Goal: Book appointment/travel/reservation

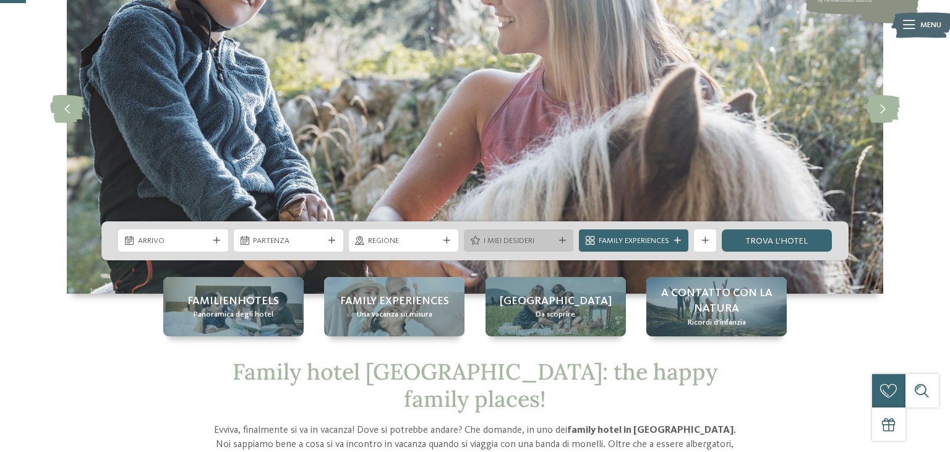
scroll to position [131, 0]
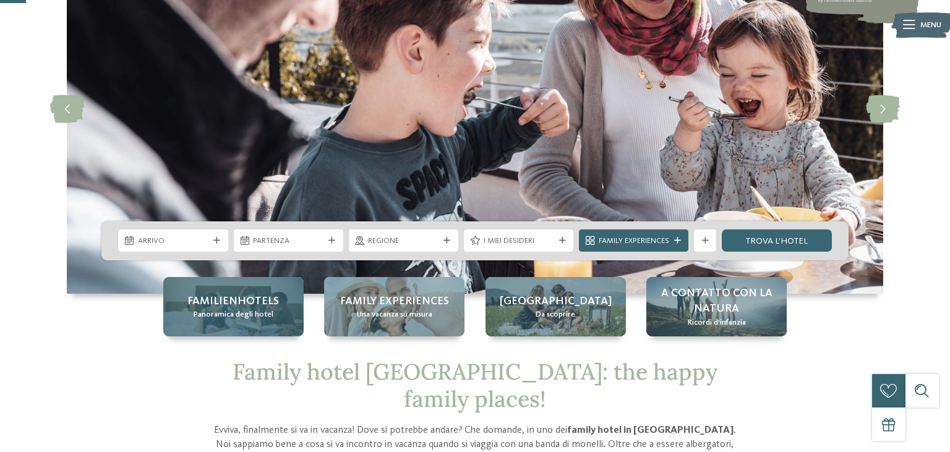
click at [252, 311] on span "Panoramica degli hotel" at bounding box center [234, 314] width 80 height 11
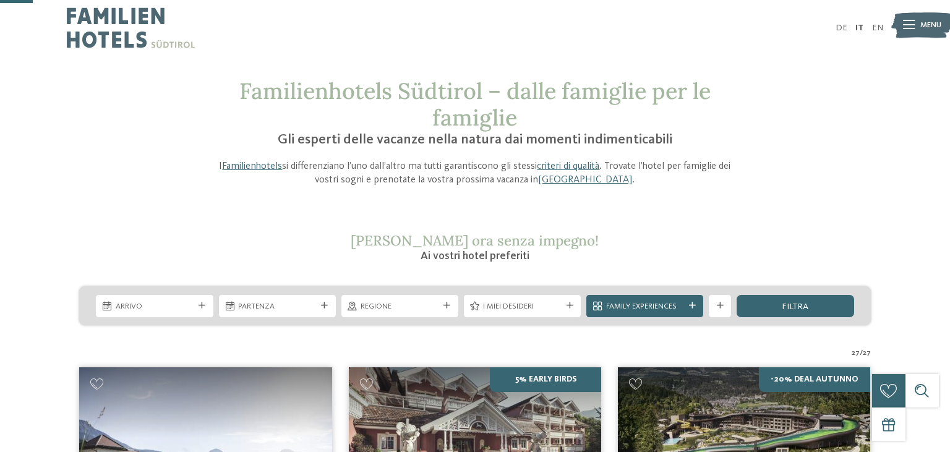
scroll to position [131, 0]
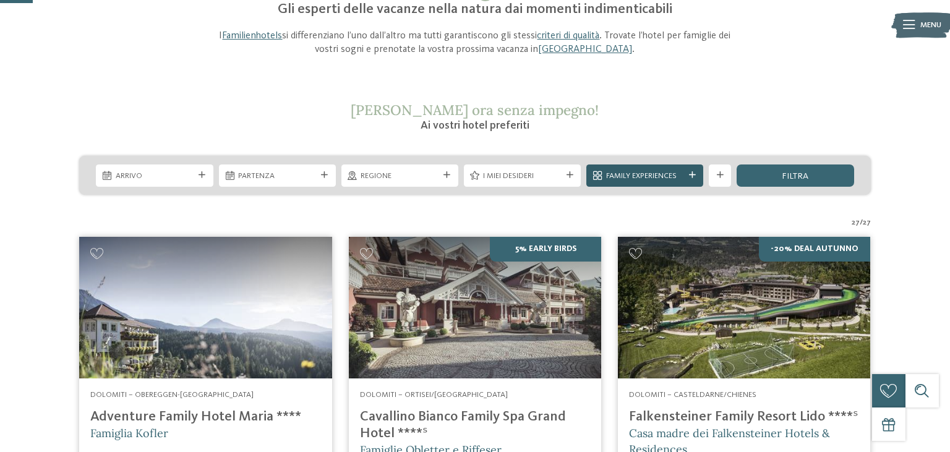
click at [666, 169] on div "Family Experiences" at bounding box center [644, 176] width 117 height 22
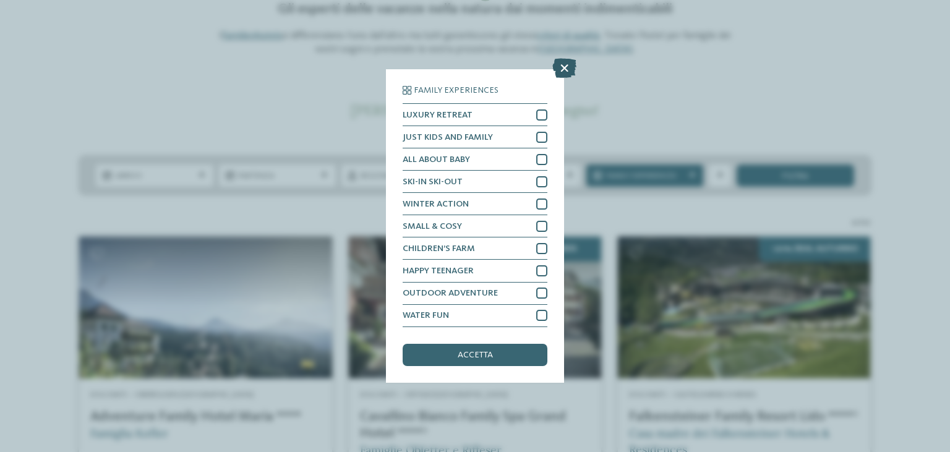
click at [568, 68] on icon at bounding box center [564, 69] width 24 height 20
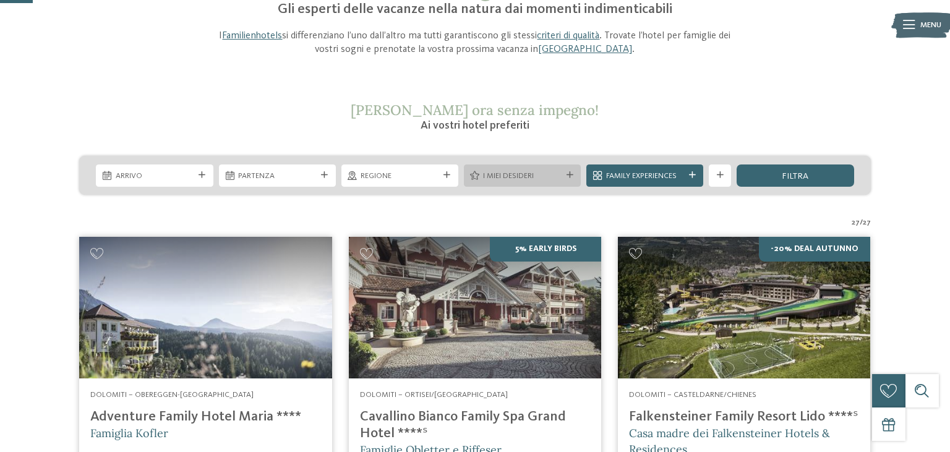
click at [529, 173] on span "I miei desideri" at bounding box center [522, 176] width 78 height 11
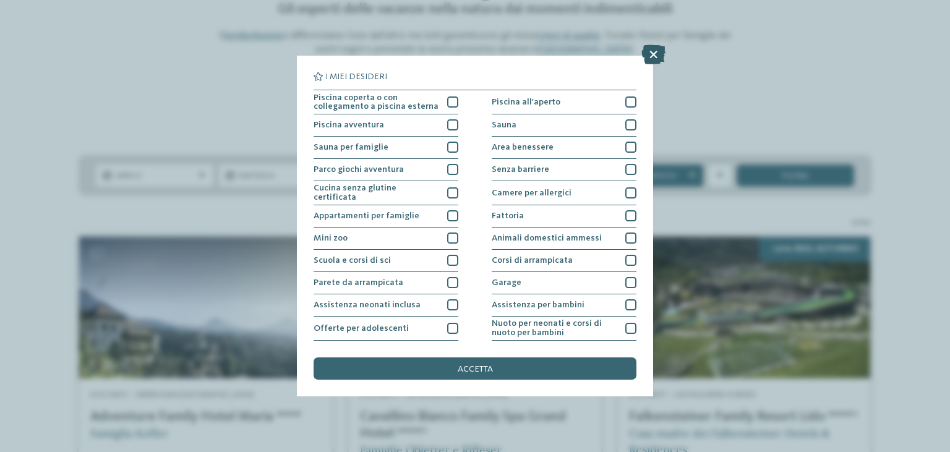
click at [658, 53] on icon at bounding box center [654, 55] width 24 height 20
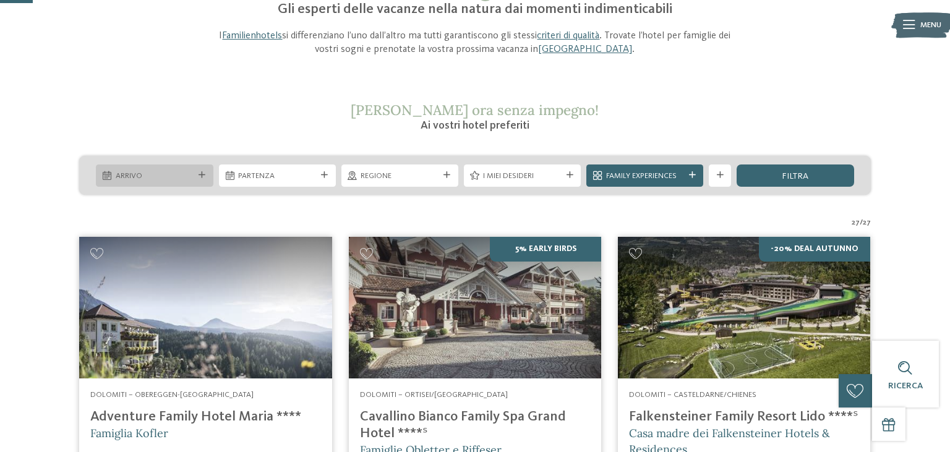
click at [161, 178] on span "Arrivo" at bounding box center [155, 176] width 78 height 11
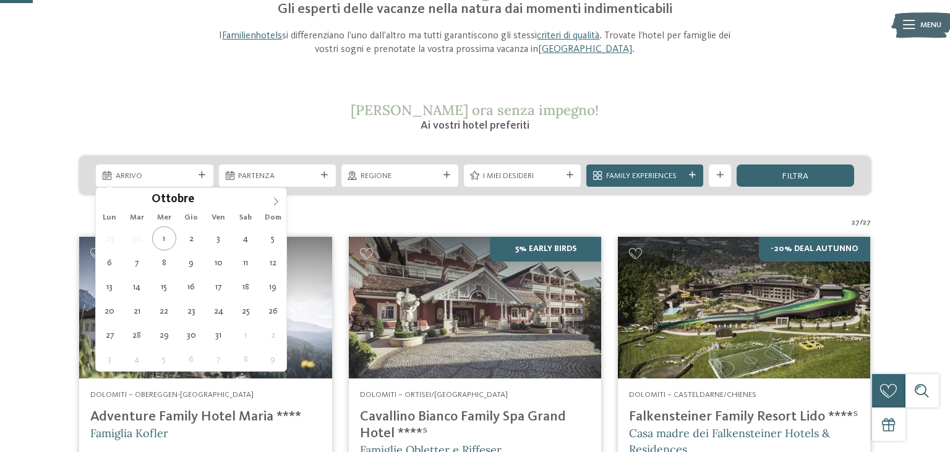
click at [275, 199] on icon at bounding box center [276, 201] width 9 height 9
click at [164, 171] on span "28.12.2025" at bounding box center [155, 176] width 78 height 11
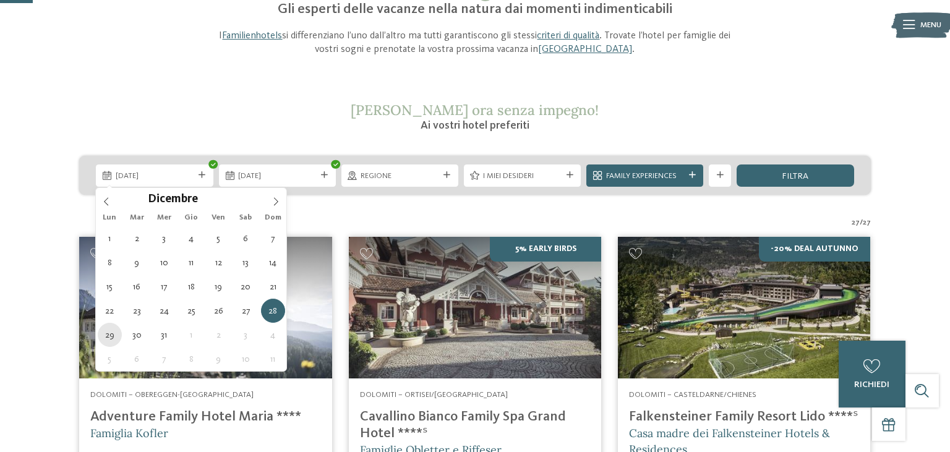
type div "29.12.2025"
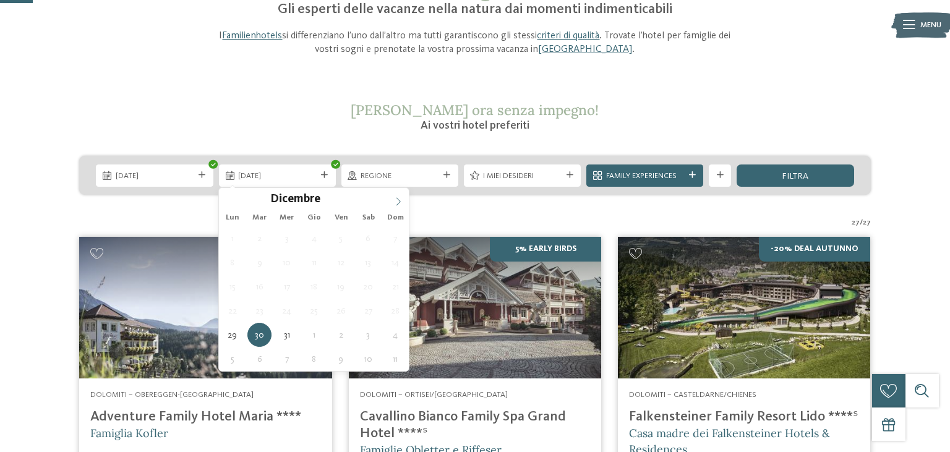
type input "****"
click at [399, 201] on icon at bounding box center [398, 201] width 9 height 9
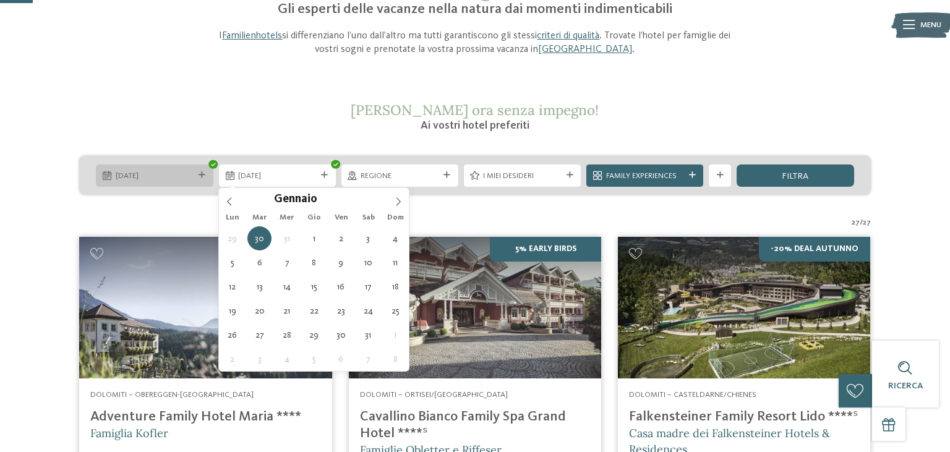
click at [179, 179] on span "29.12.2025" at bounding box center [155, 176] width 78 height 11
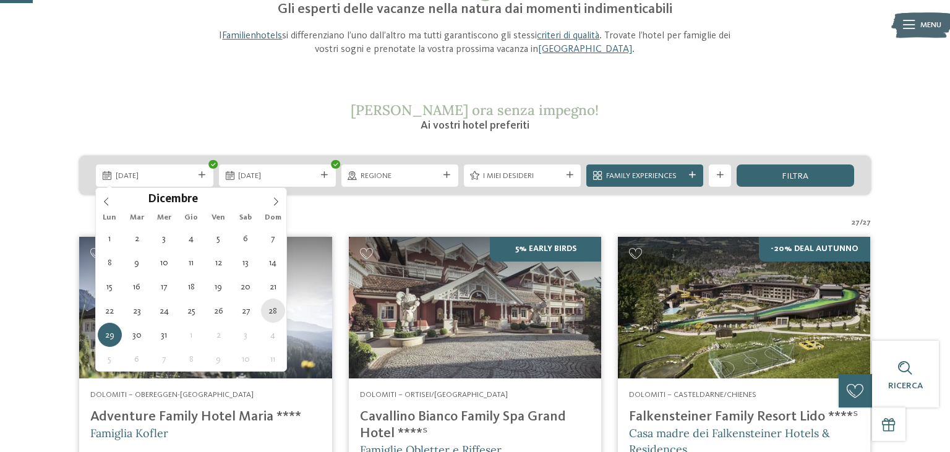
type div "28.12.2025"
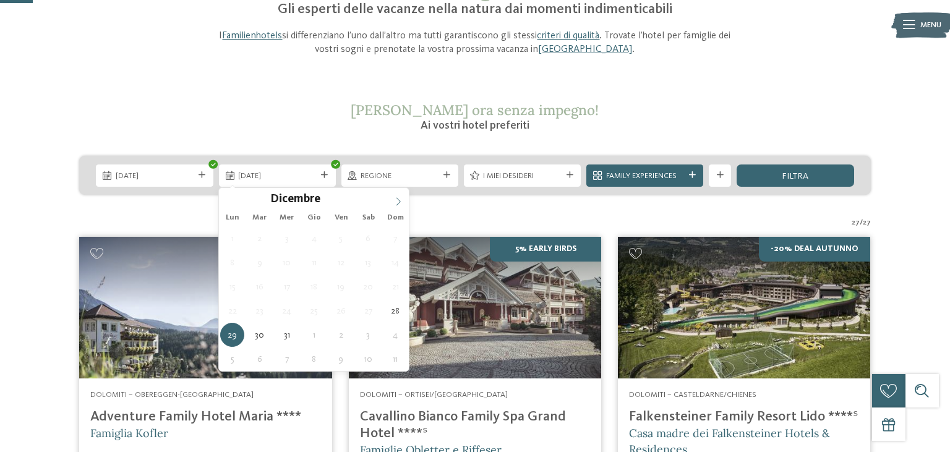
type input "****"
click at [402, 202] on icon at bounding box center [398, 201] width 9 height 9
type div "04.01.2026"
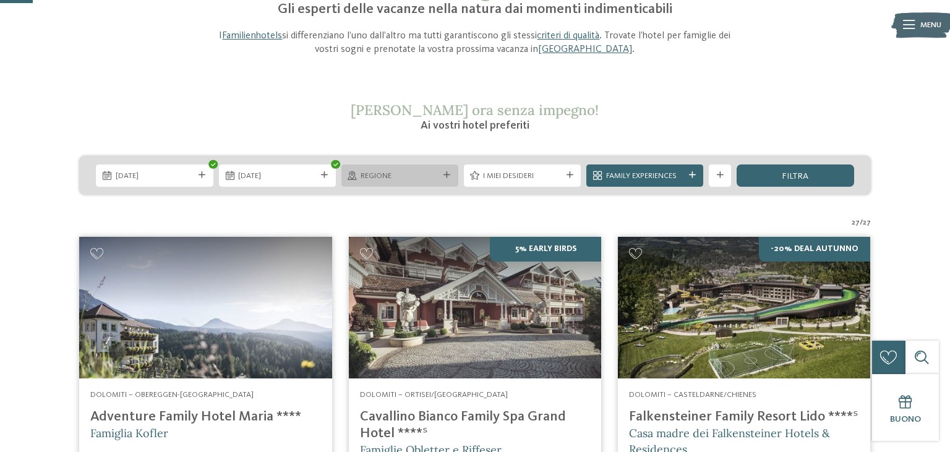
click at [424, 177] on span "Regione" at bounding box center [400, 176] width 78 height 11
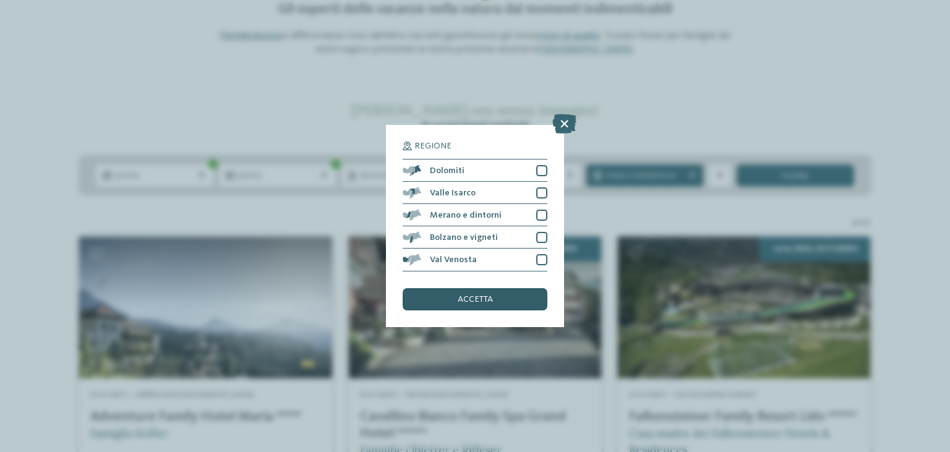
click at [489, 297] on span "accetta" at bounding box center [475, 299] width 35 height 9
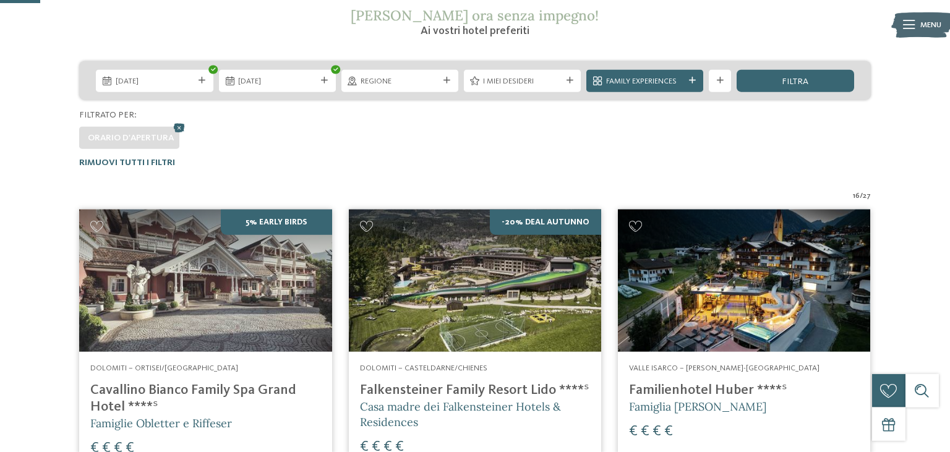
scroll to position [228, 0]
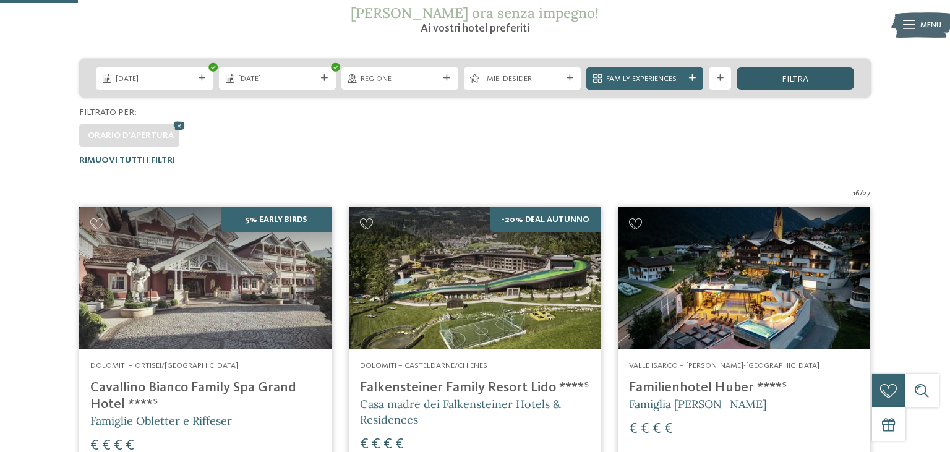
click at [791, 80] on span "filtra" at bounding box center [795, 79] width 27 height 9
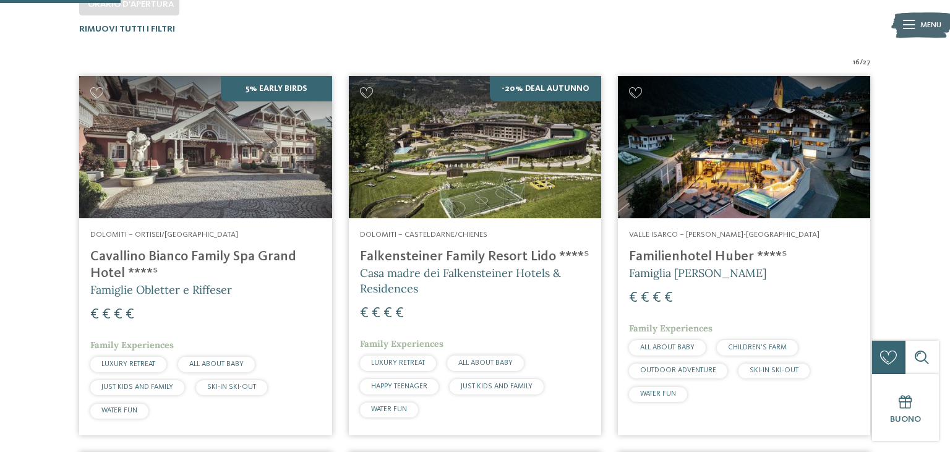
scroll to position [97, 0]
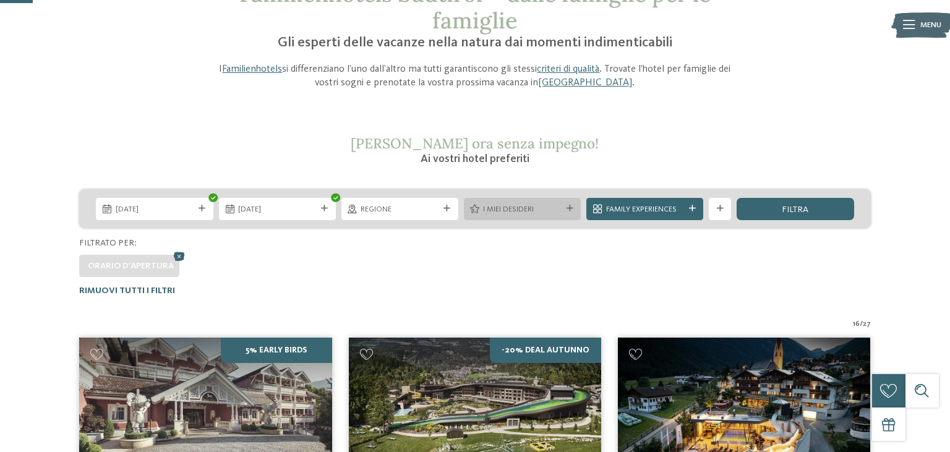
click at [550, 213] on span "I miei desideri" at bounding box center [522, 209] width 78 height 11
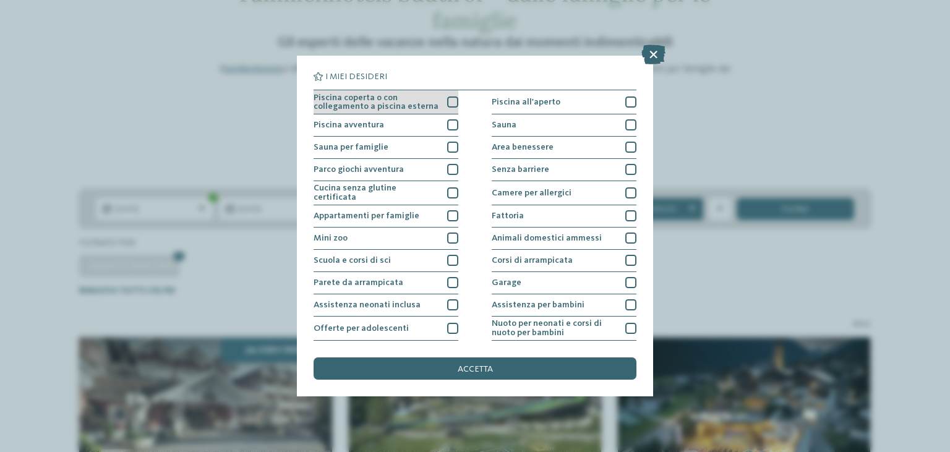
click at [452, 102] on div at bounding box center [452, 102] width 11 height 11
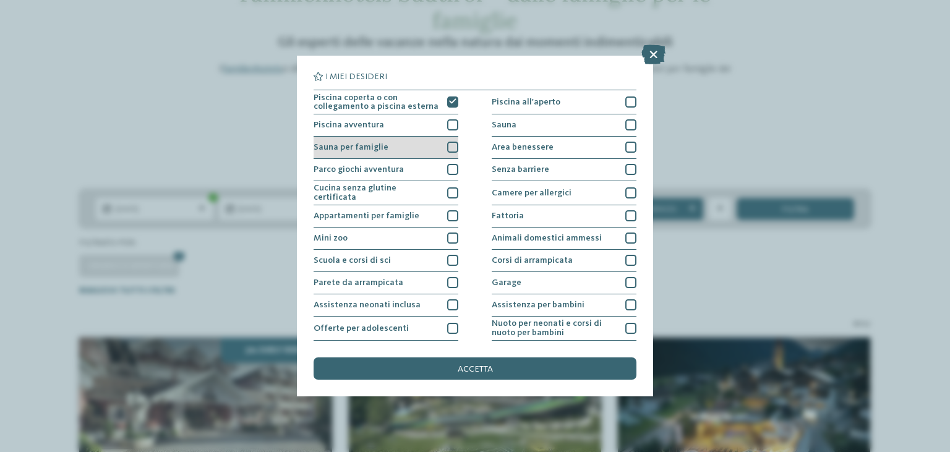
click at [453, 145] on div at bounding box center [452, 147] width 11 height 11
click at [453, 145] on icon at bounding box center [452, 147] width 7 height 7
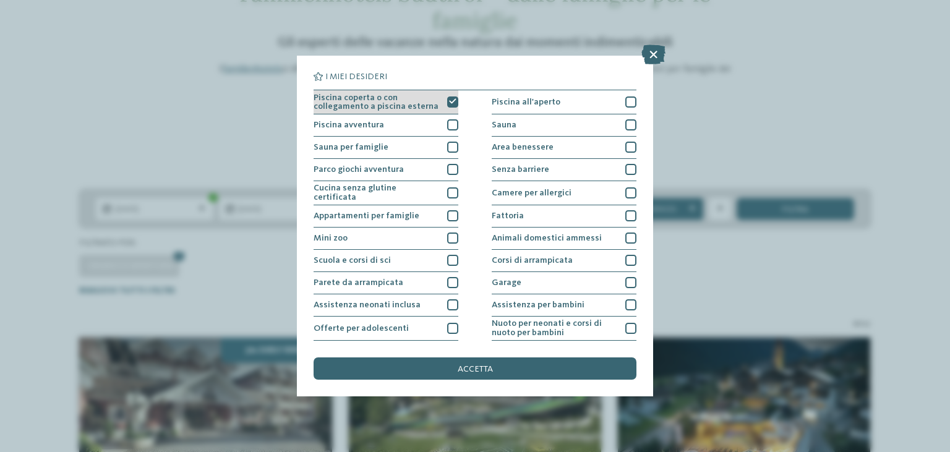
click at [455, 103] on icon at bounding box center [452, 101] width 7 height 7
click at [650, 54] on icon at bounding box center [654, 55] width 24 height 20
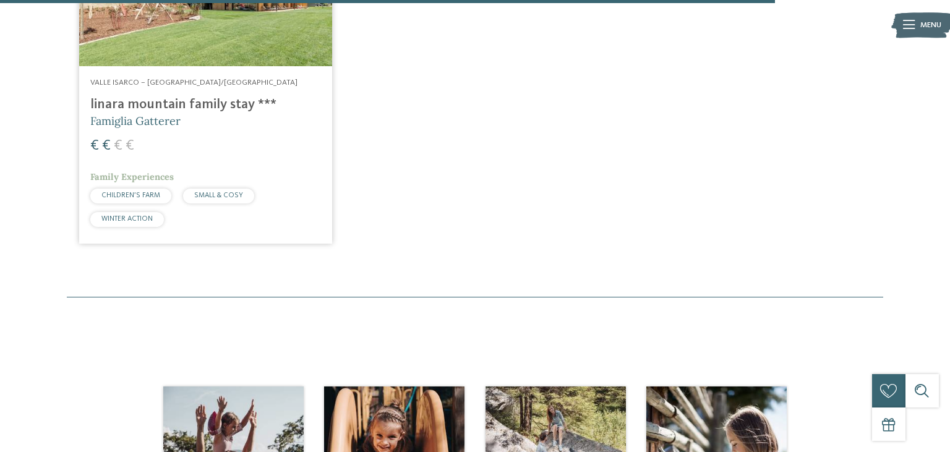
scroll to position [2319, 0]
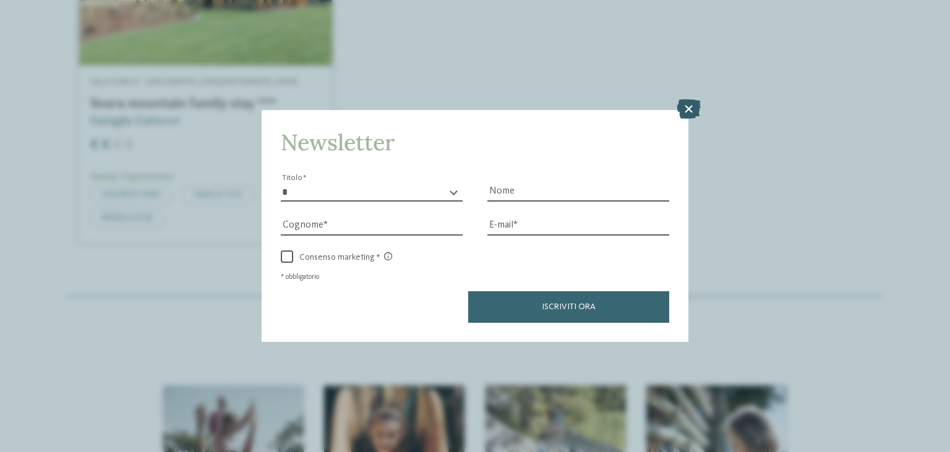
click at [687, 106] on icon at bounding box center [689, 109] width 24 height 20
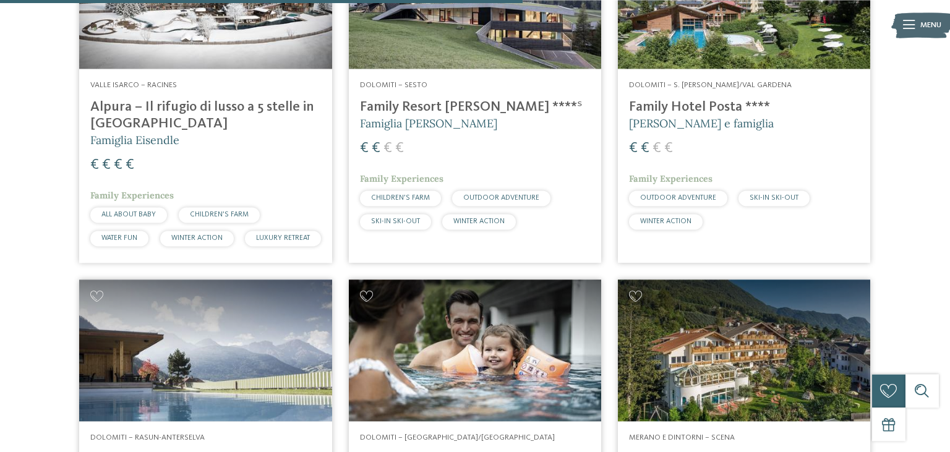
scroll to position [1534, 0]
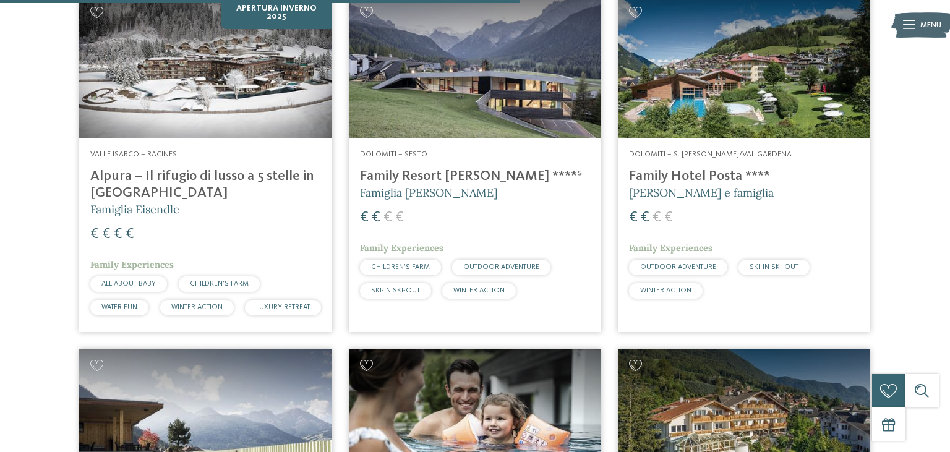
click at [487, 75] on img at bounding box center [475, 67] width 252 height 142
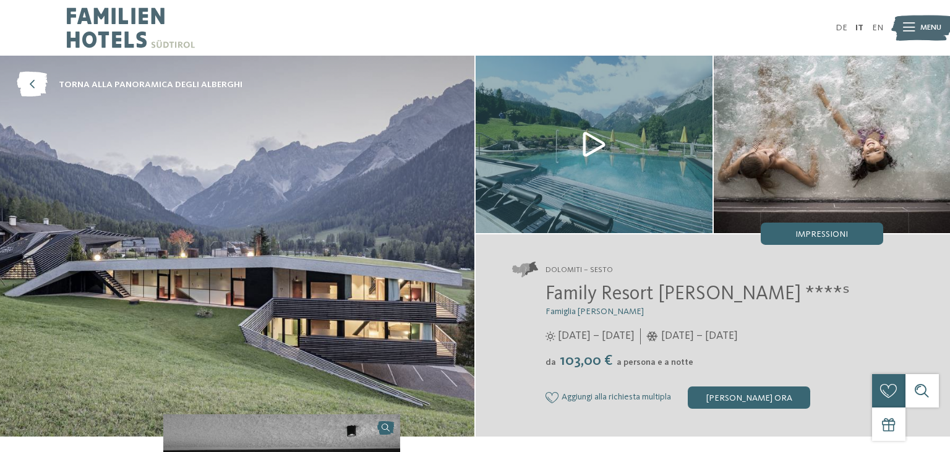
click at [601, 144] on img at bounding box center [594, 145] width 237 height 178
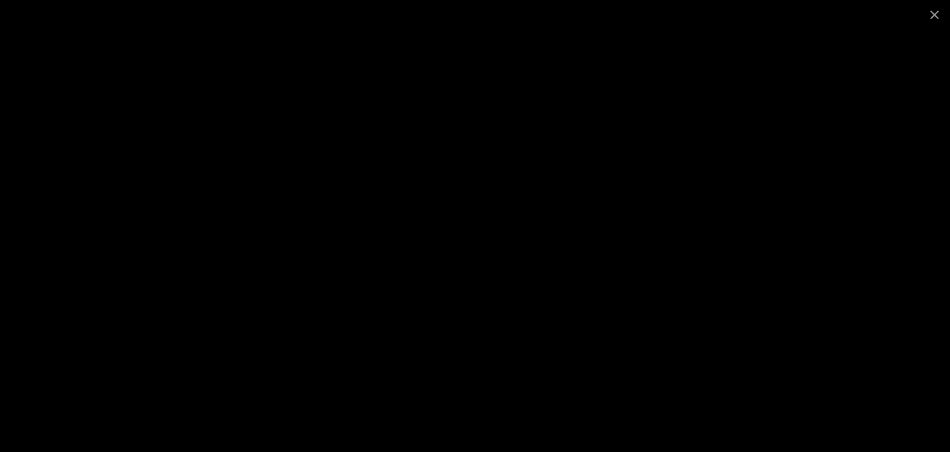
click at [838, 266] on div at bounding box center [475, 226] width 950 height 452
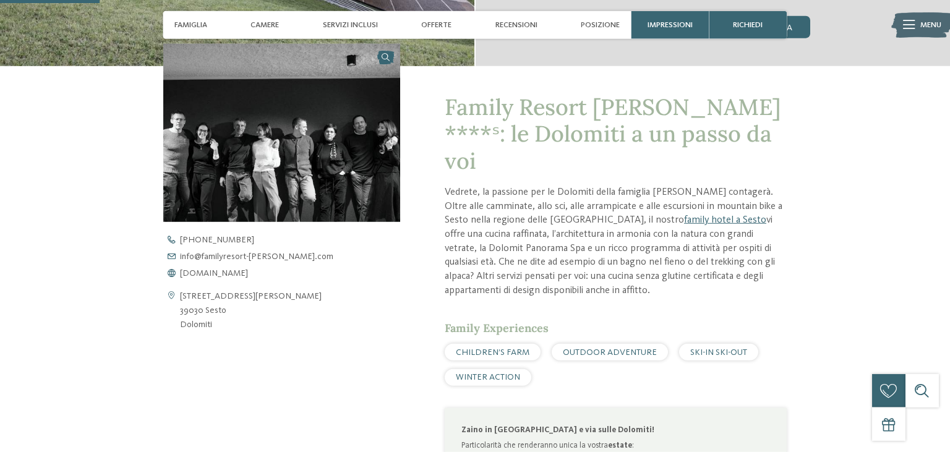
scroll to position [392, 0]
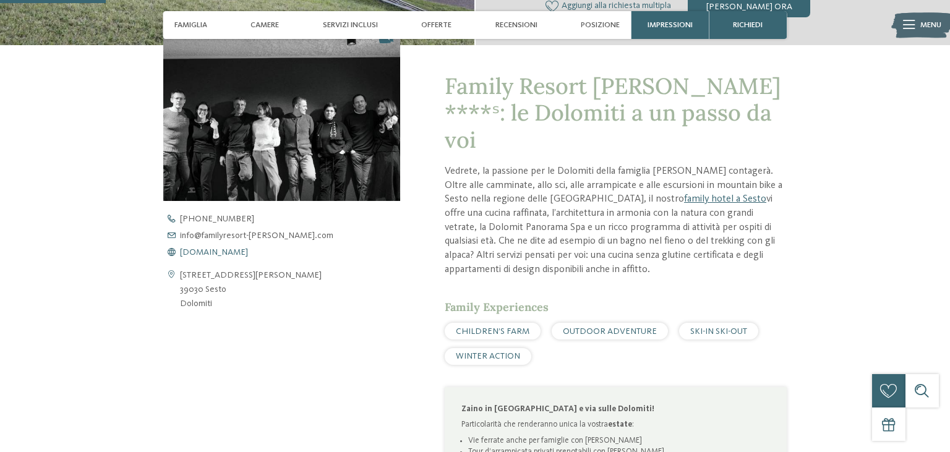
click at [242, 251] on span "www.familyresort-rainer.com" at bounding box center [214, 252] width 68 height 9
